Goal: Task Accomplishment & Management: Use online tool/utility

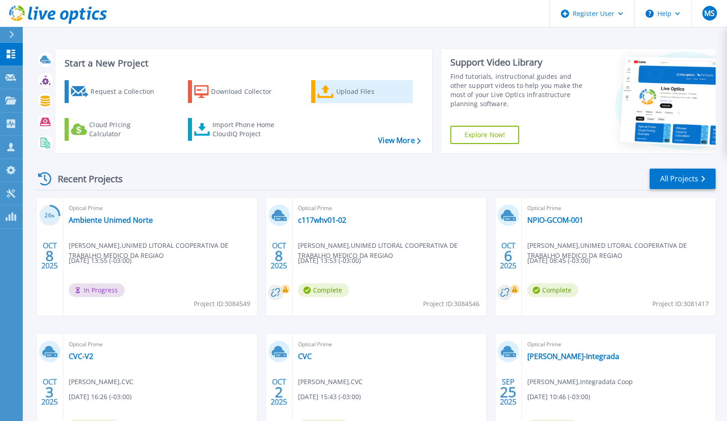
click at [346, 95] on div "Upload Files" at bounding box center [372, 91] width 73 height 18
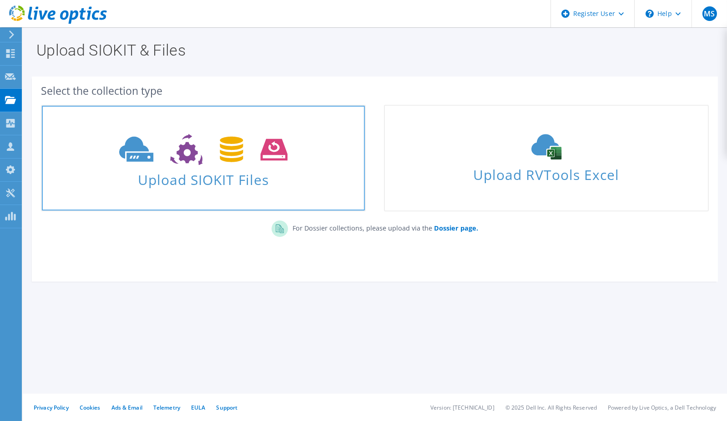
click at [192, 177] on span "Upload SIOKIT Files" at bounding box center [203, 177] width 323 height 20
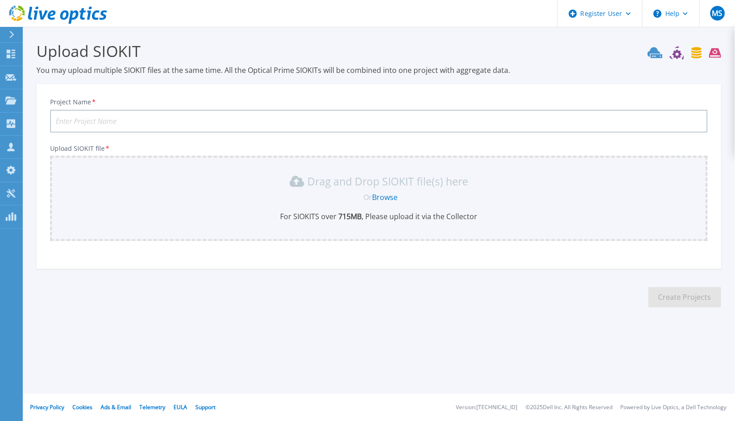
click at [390, 197] on link "Browse" at bounding box center [384, 197] width 25 height 10
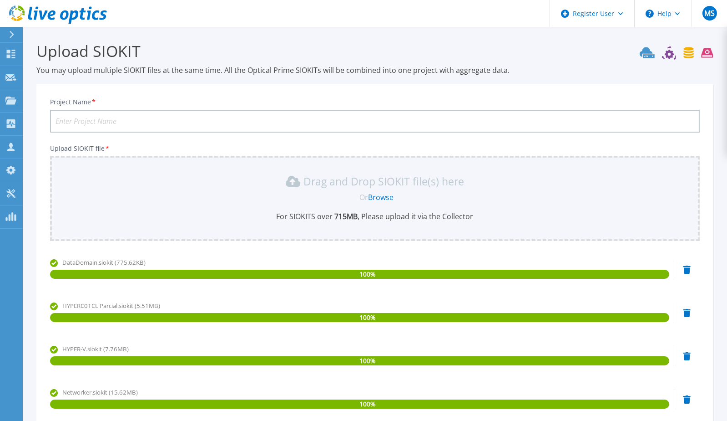
click at [60, 121] on input "Project Name *" at bounding box center [375, 121] width 650 height 23
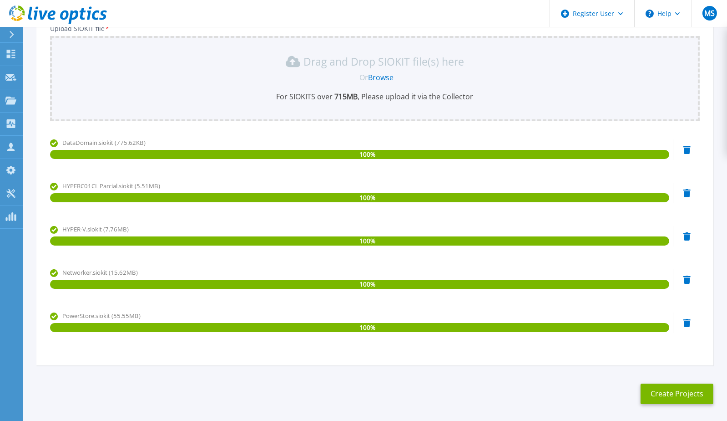
scroll to position [158, 0]
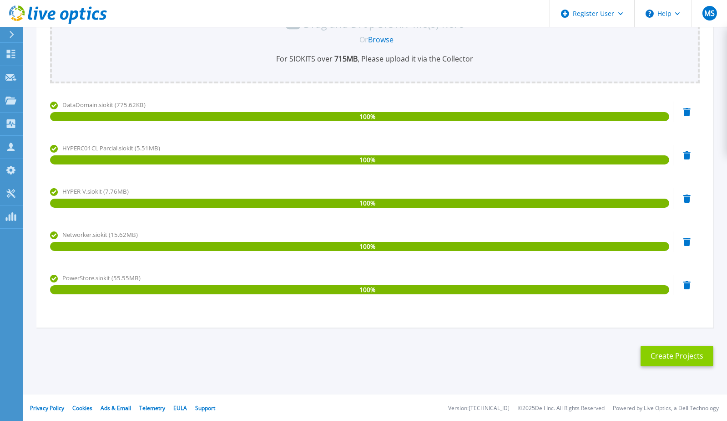
type input "Cocamar 20251009"
click at [682, 359] on button "Create Projects" at bounding box center [677, 356] width 73 height 20
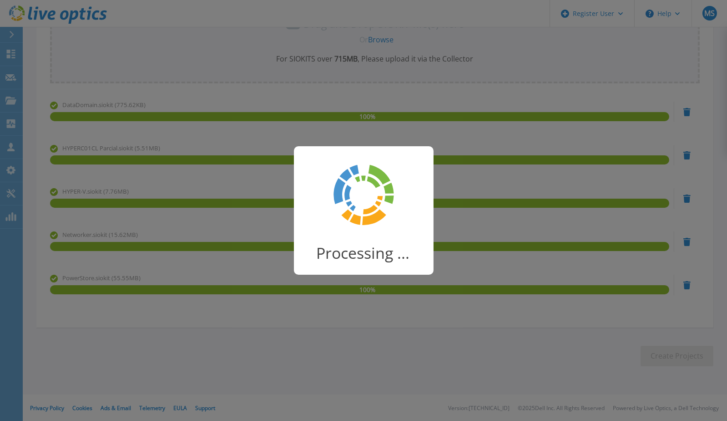
scroll to position [12, 0]
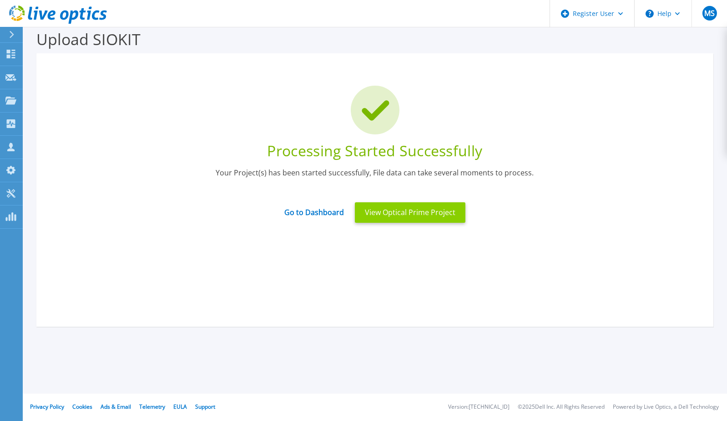
click at [406, 214] on button "View Optical Prime Project" at bounding box center [410, 212] width 111 height 20
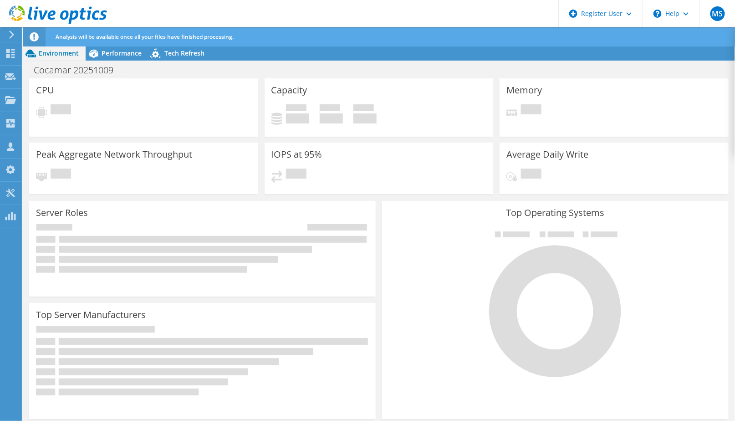
click at [35, 34] on icon at bounding box center [34, 36] width 9 height 9
click at [10, 35] on icon at bounding box center [11, 35] width 7 height 8
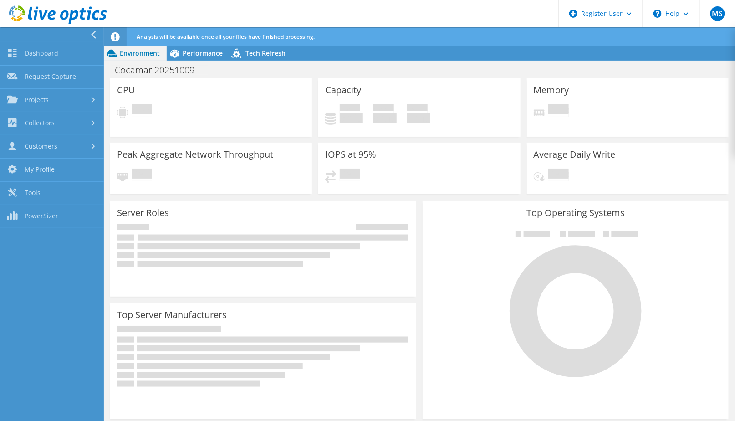
click at [95, 32] on icon at bounding box center [93, 35] width 7 height 8
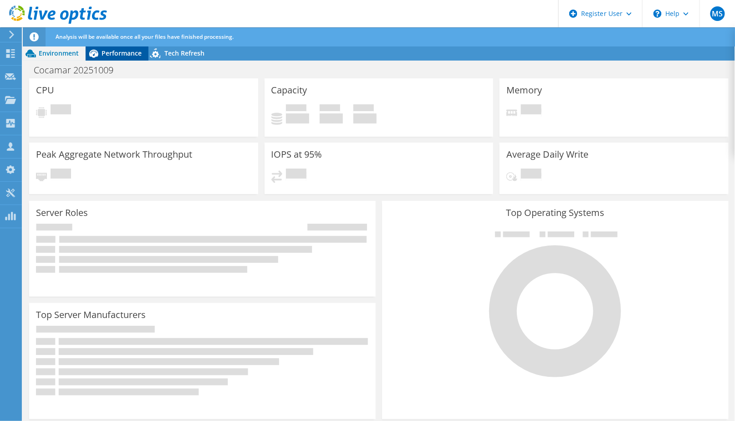
click at [116, 51] on span "Performance" at bounding box center [122, 53] width 40 height 9
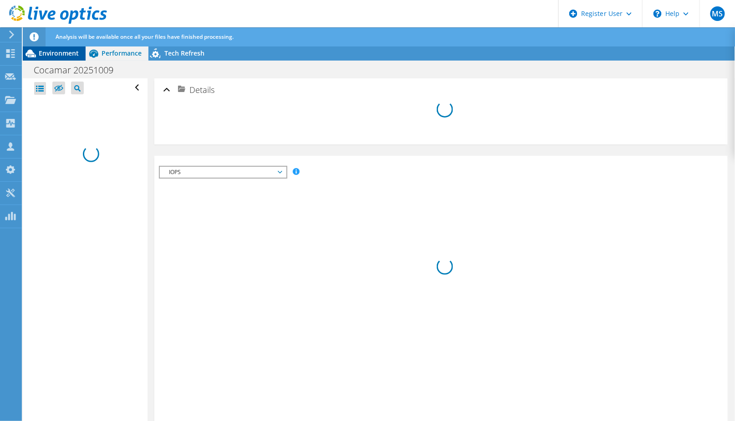
click at [55, 52] on span "Environment" at bounding box center [59, 53] width 40 height 9
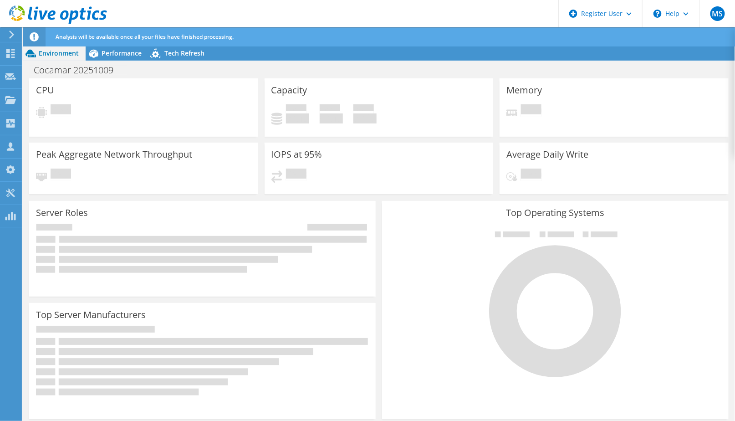
click at [42, 14] on icon at bounding box center [58, 14] width 98 height 19
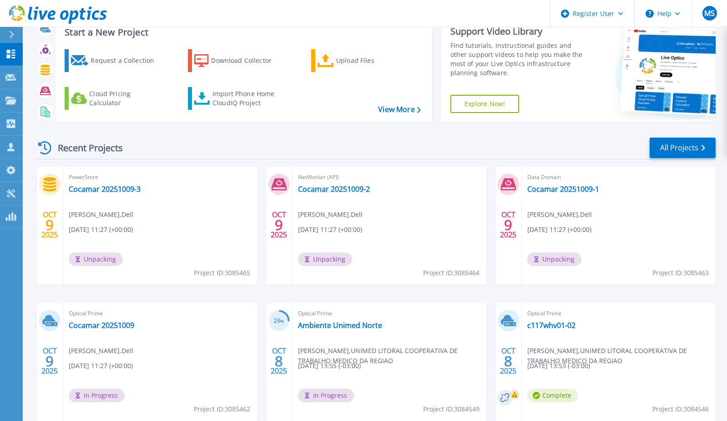
scroll to position [84, 0]
